Goal: Transaction & Acquisition: Obtain resource

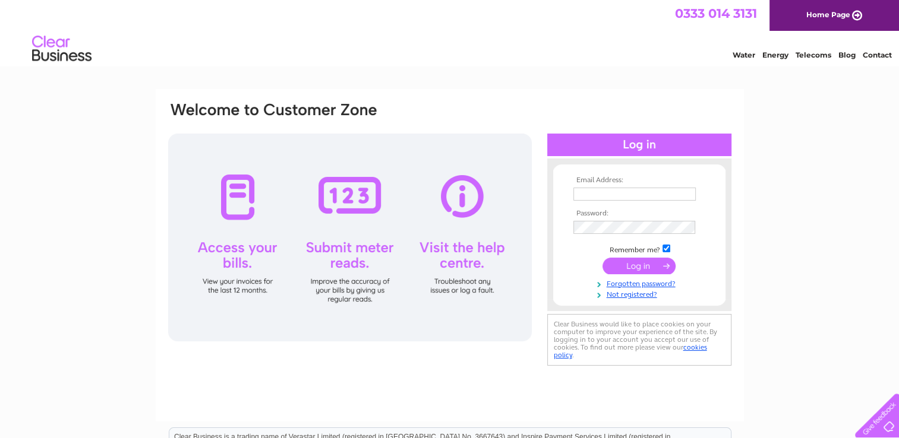
type input "[EMAIL_ADDRESS][DOMAIN_NAME]"
click at [631, 270] on input "submit" at bounding box center [638, 266] width 73 height 17
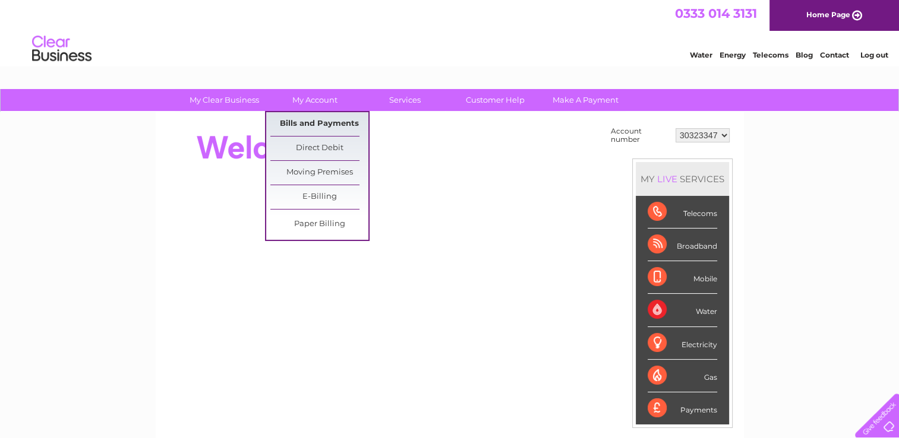
click at [307, 125] on link "Bills and Payments" at bounding box center [319, 124] width 98 height 24
click at [308, 120] on link "Bills and Payments" at bounding box center [319, 124] width 98 height 24
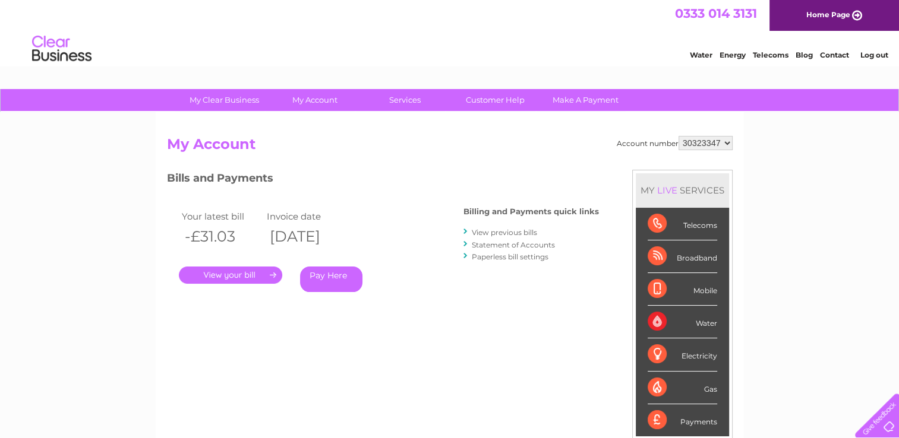
click at [214, 284] on div "Your latest bill Invoice date -£31.03 09/10/2025 . Pay Here" at bounding box center [297, 253] width 261 height 113
click at [216, 273] on link "." at bounding box center [230, 275] width 103 height 17
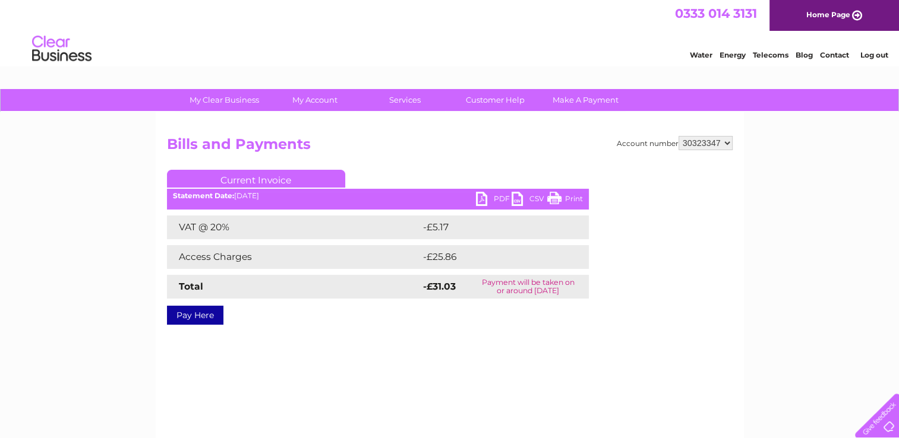
click at [488, 198] on link "PDF" at bounding box center [494, 200] width 36 height 17
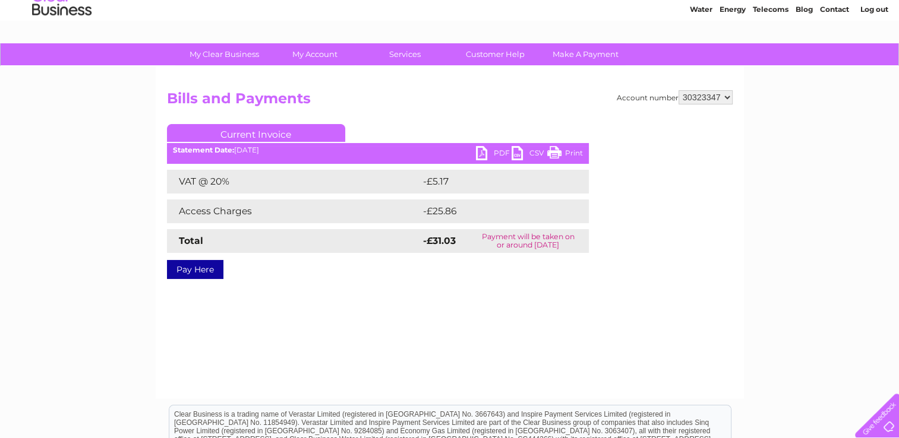
scroll to position [38, 0]
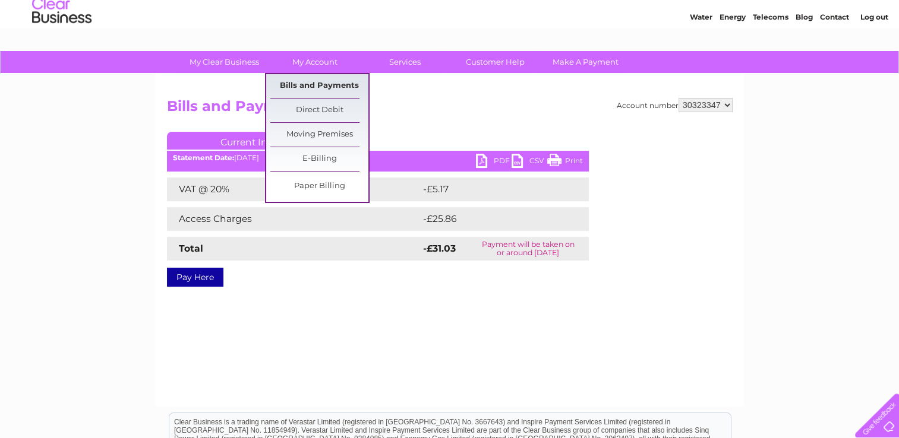
click at [309, 81] on link "Bills and Payments" at bounding box center [319, 86] width 98 height 24
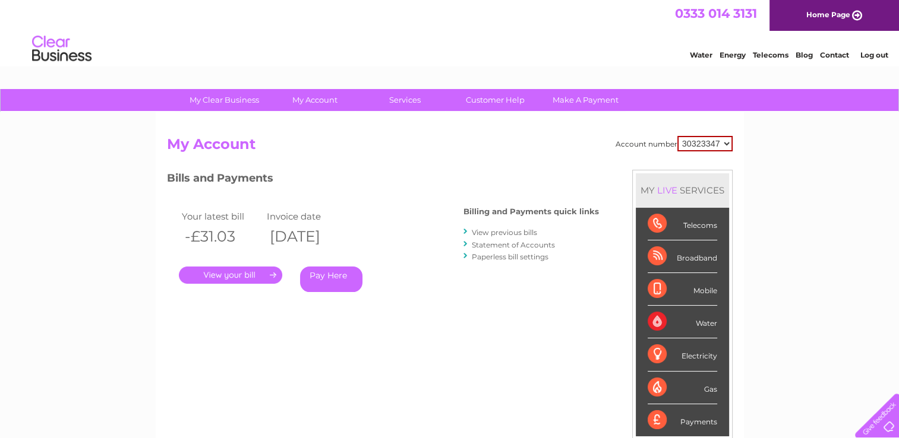
click at [529, 233] on link "View previous bills" at bounding box center [504, 232] width 65 height 9
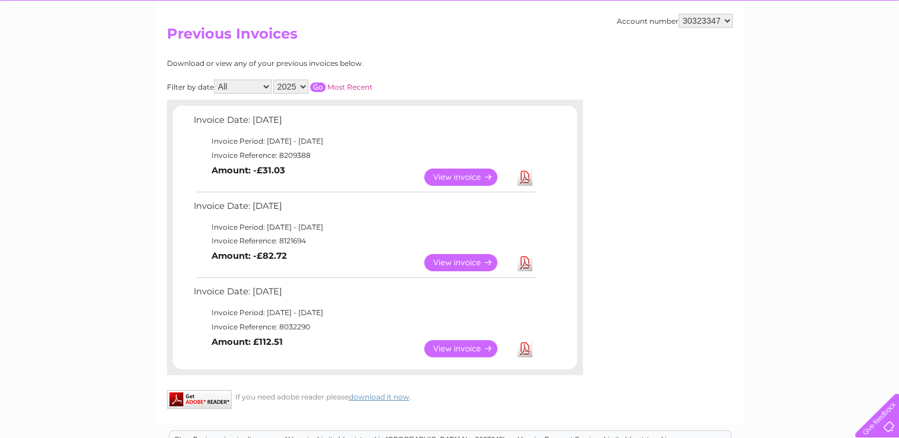
scroll to position [119, 0]
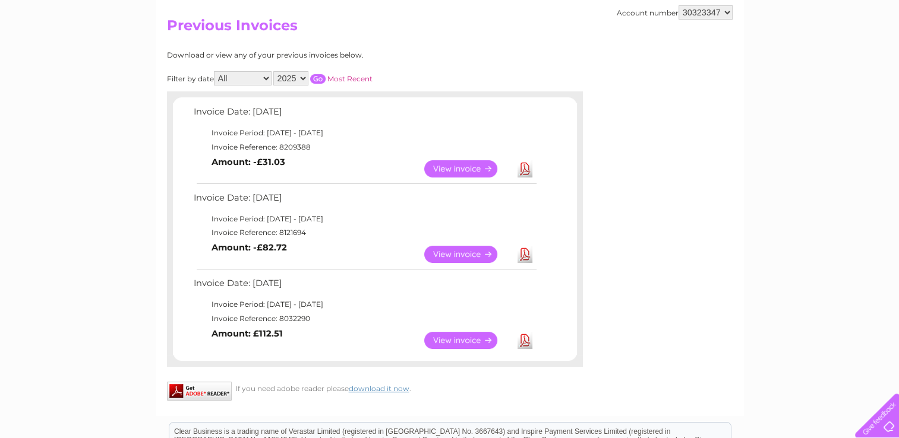
click at [467, 251] on link "View" at bounding box center [467, 254] width 87 height 17
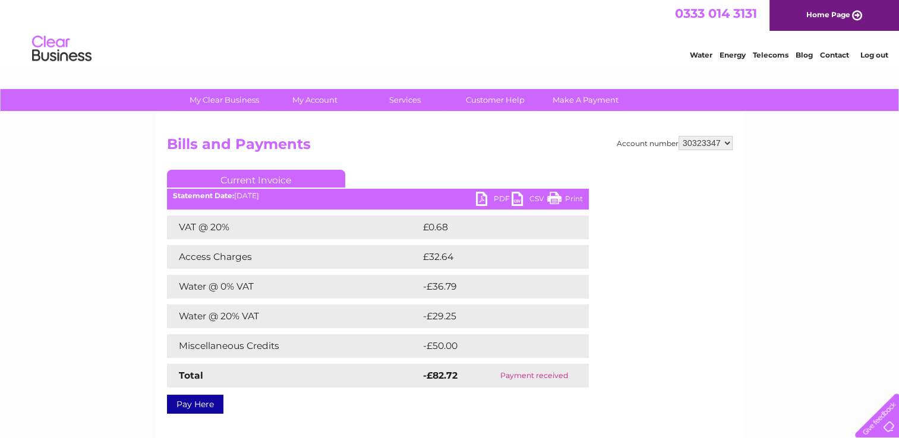
click at [485, 202] on link "PDF" at bounding box center [494, 200] width 36 height 17
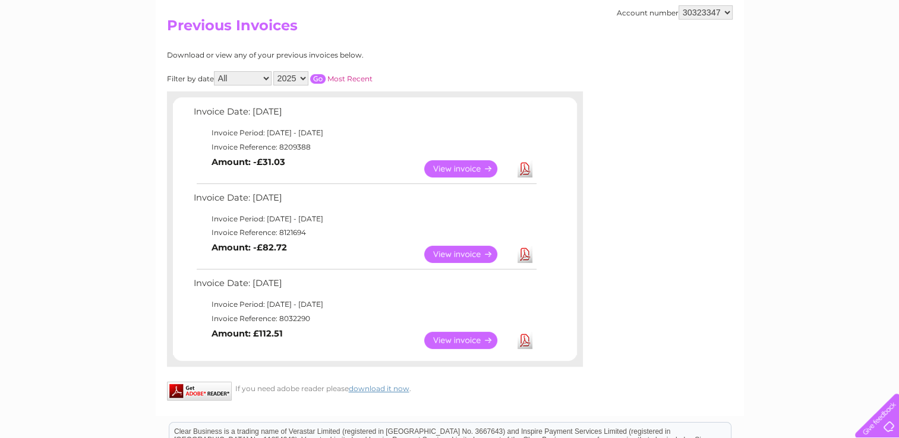
click at [456, 332] on link "View" at bounding box center [467, 340] width 87 height 17
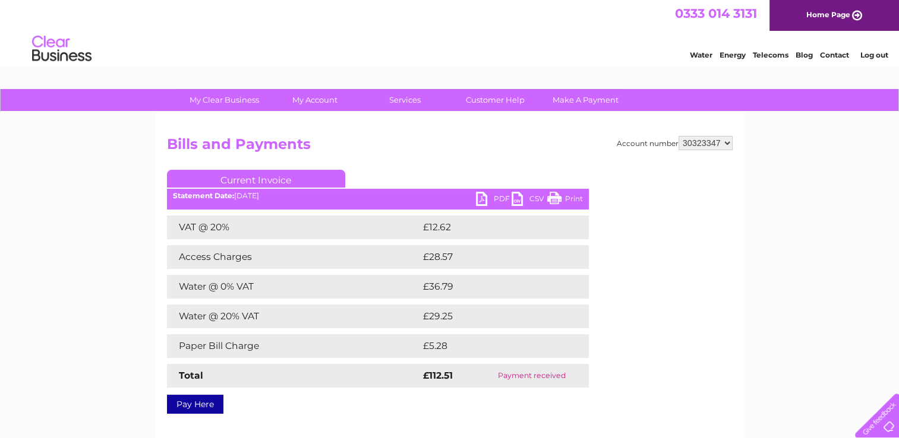
click at [492, 195] on link "PDF" at bounding box center [494, 200] width 36 height 17
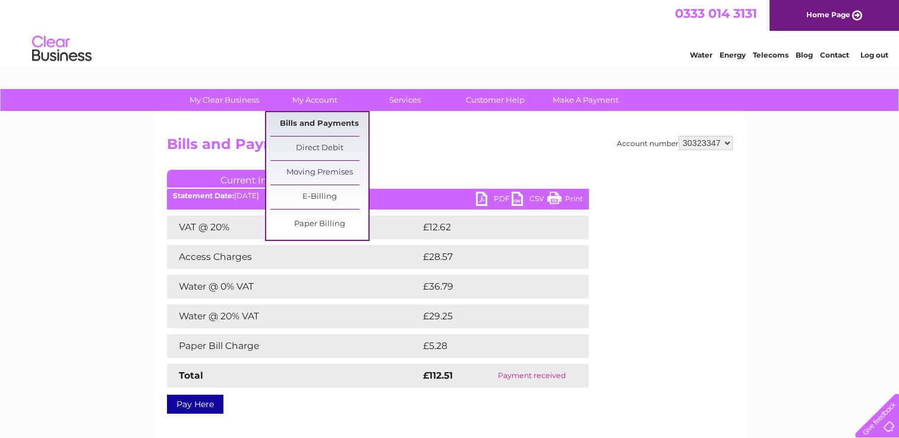
click at [326, 126] on link "Bills and Payments" at bounding box center [319, 124] width 98 height 24
click at [323, 120] on link "Bills and Payments" at bounding box center [319, 124] width 98 height 24
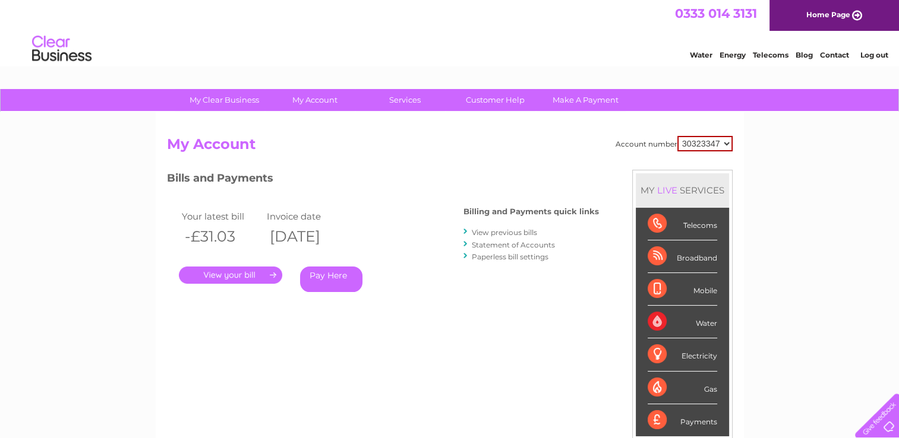
click at [509, 243] on link "Statement of Accounts" at bounding box center [513, 245] width 83 height 9
